Goal: Task Accomplishment & Management: Manage account settings

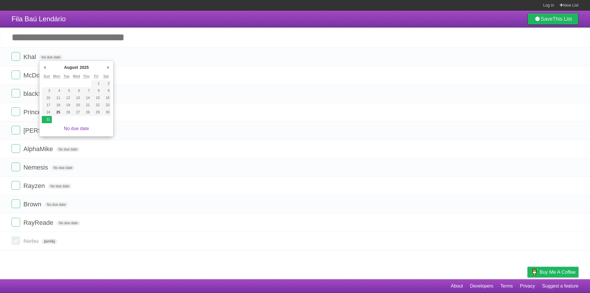
type span "[DATE]"
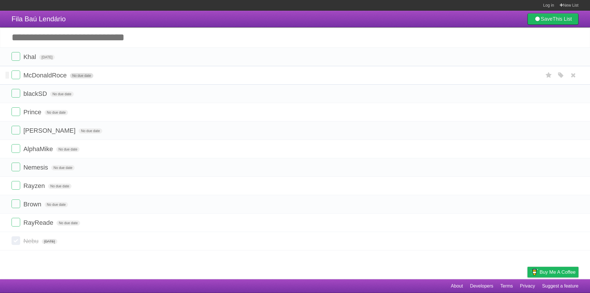
click at [82, 74] on span "No due date" at bounding box center [81, 75] width 23 height 5
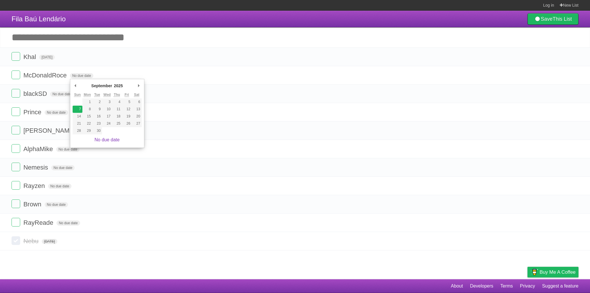
type span "[DATE]"
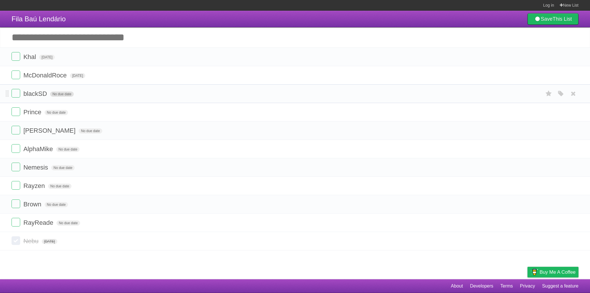
click at [71, 95] on span "No due date" at bounding box center [61, 94] width 23 height 5
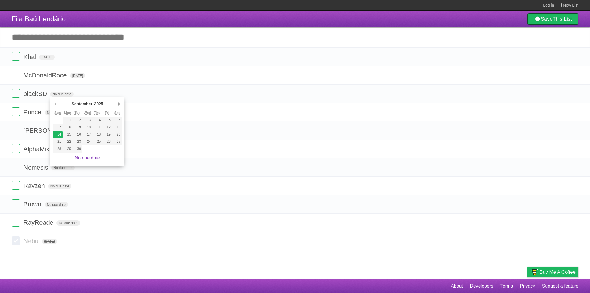
type span "[DATE]"
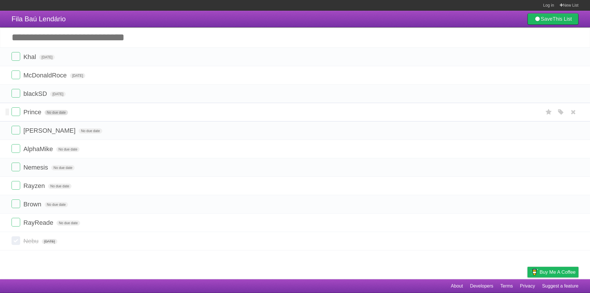
click at [59, 115] on span "No due date" at bounding box center [56, 112] width 23 height 5
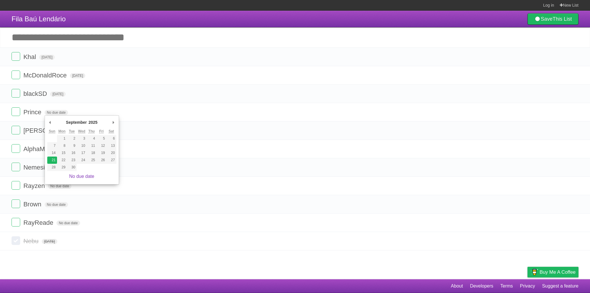
type span "[DATE]"
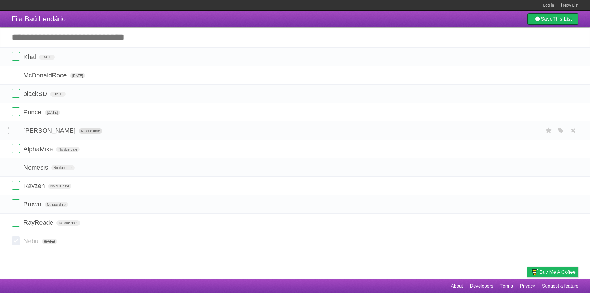
click at [79, 132] on span "No due date" at bounding box center [90, 131] width 23 height 5
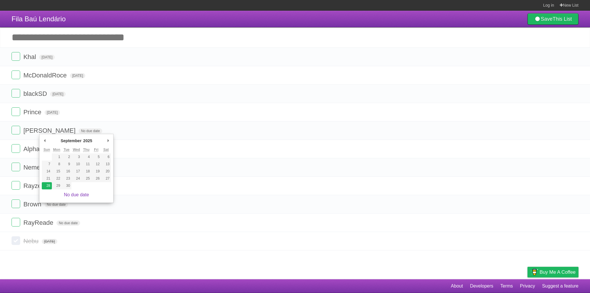
type span "[DATE]"
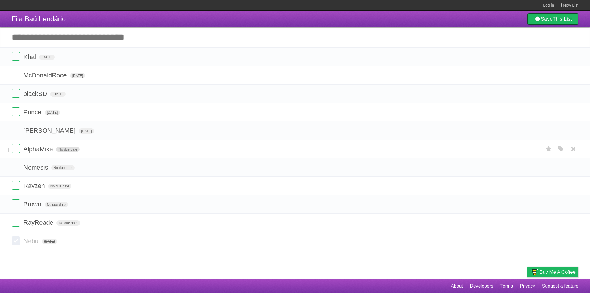
click at [65, 151] on span "No due date" at bounding box center [67, 149] width 23 height 5
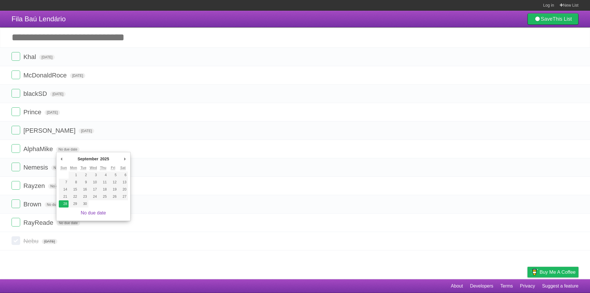
type span "[DATE]"
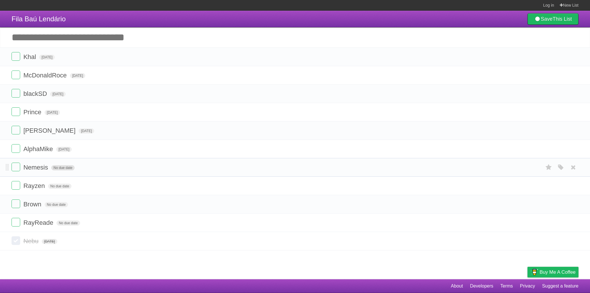
click at [65, 168] on span "No due date" at bounding box center [62, 167] width 23 height 5
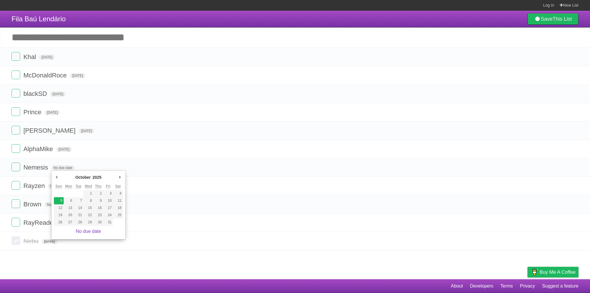
type span "[DATE]"
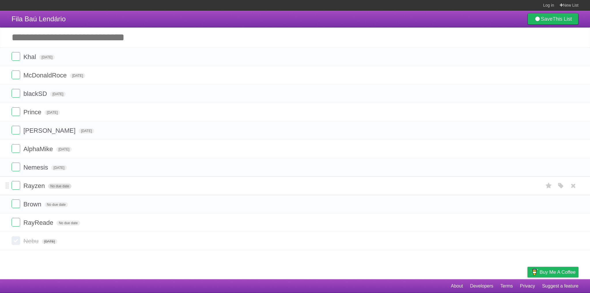
click at [65, 184] on span "No due date" at bounding box center [59, 186] width 23 height 5
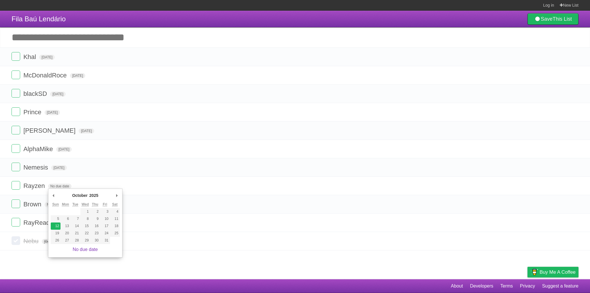
type span "[DATE]"
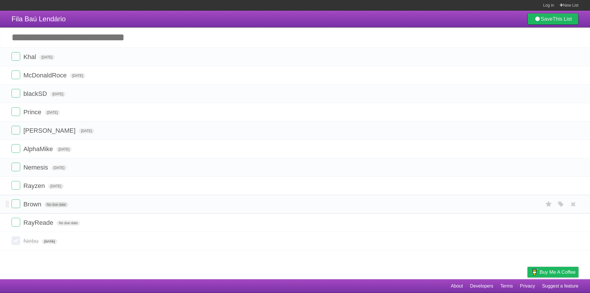
click at [60, 204] on span "No due date" at bounding box center [56, 204] width 23 height 5
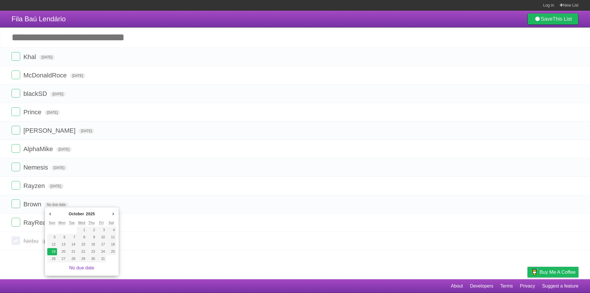
type span "[DATE]"
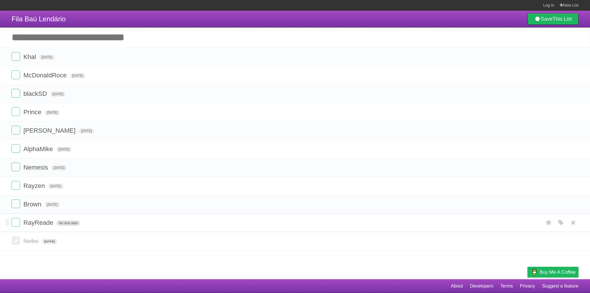
click at [63, 224] on span "No due date" at bounding box center [68, 223] width 23 height 5
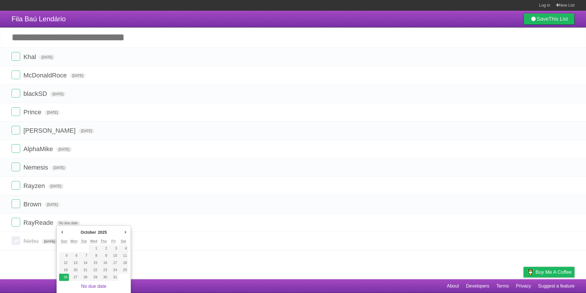
type span "[DATE]"
